Goal: Complete application form: Complete application form

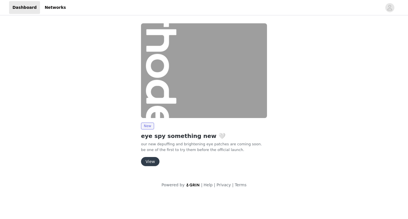
click at [154, 161] on button "View" at bounding box center [150, 161] width 18 height 9
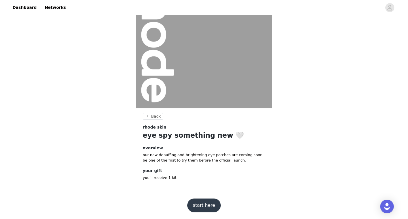
scroll to position [45, 0]
click at [204, 206] on button "start here" at bounding box center [203, 205] width 33 height 14
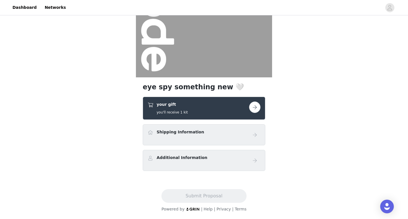
scroll to position [76, 0]
click at [253, 106] on button "button" at bounding box center [254, 106] width 11 height 11
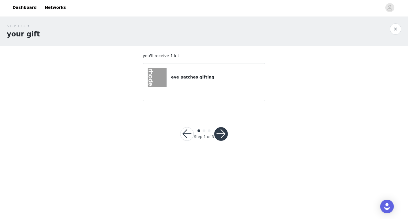
click at [218, 134] on button "button" at bounding box center [221, 134] width 14 height 14
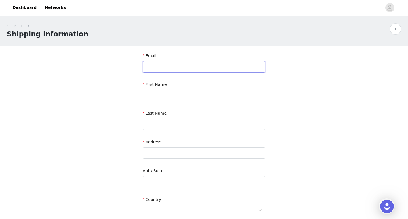
type input "[EMAIL_ADDRESS][DOMAIN_NAME]"
type input "[PERSON_NAME]"
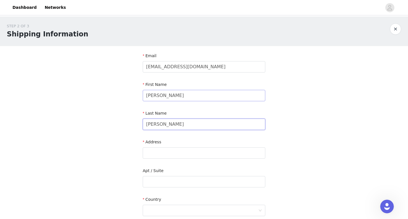
type input "[PERSON_NAME]"
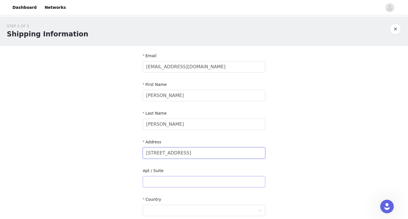
type input "[STREET_ADDRESS]"
click at [165, 186] on input "text" at bounding box center [204, 181] width 123 height 11
type input "unit 22"
click at [160, 210] on div at bounding box center [202, 210] width 112 height 11
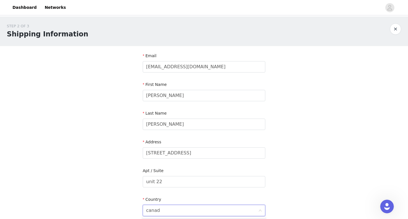
type input "[GEOGRAPHIC_DATA]"
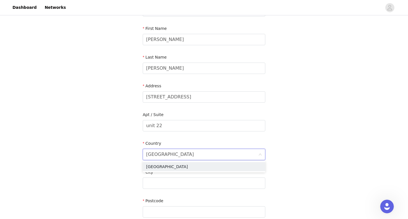
scroll to position [85, 0]
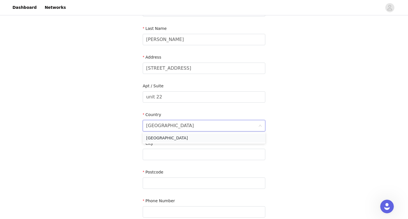
click at [160, 140] on li "[GEOGRAPHIC_DATA]" at bounding box center [204, 137] width 123 height 9
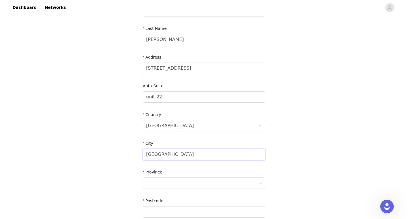
type input "[GEOGRAPHIC_DATA]"
click at [158, 179] on div at bounding box center [202, 182] width 112 height 11
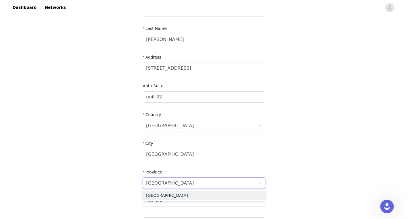
type input "[GEOGRAPHIC_DATA]"
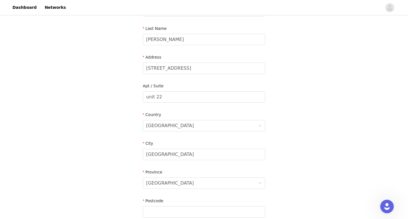
click at [133, 204] on div "STEP 2 OF 3 Shipping Information Email [EMAIL_ADDRESS][DOMAIN_NAME] First Name …" at bounding box center [204, 97] width 408 height 330
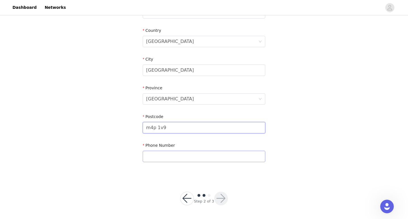
scroll to position [168, 0]
type input "m4p 1v9"
type input "5622849784"
click at [220, 196] on button "button" at bounding box center [221, 199] width 14 height 14
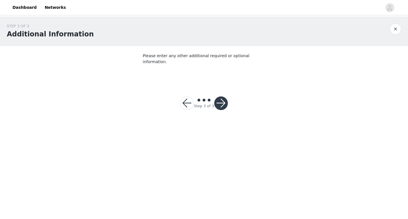
click at [218, 97] on button "button" at bounding box center [221, 103] width 14 height 14
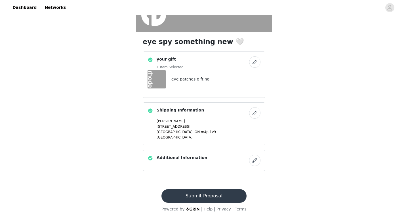
scroll to position [121, 0]
click at [202, 196] on button "Submit Proposal" at bounding box center [204, 196] width 85 height 14
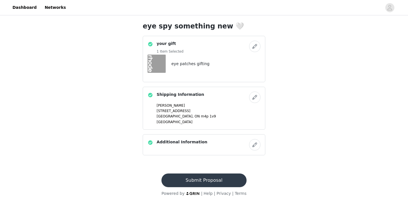
scroll to position [0, 0]
